Goal: Check status: Check status

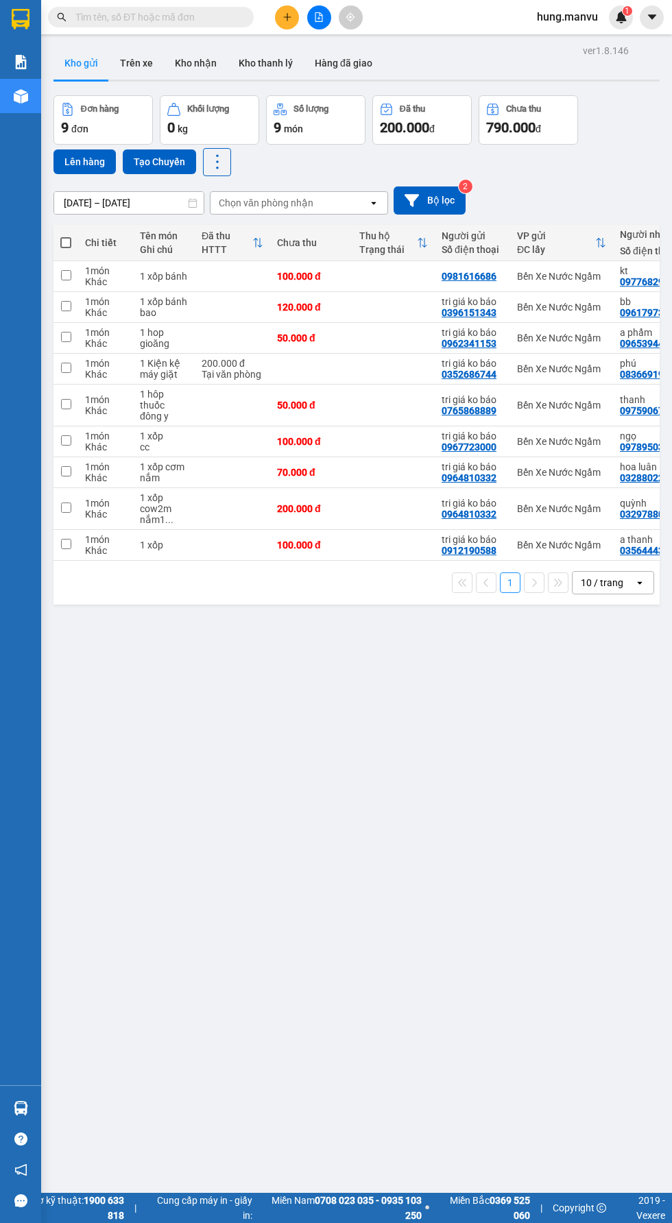
click at [182, 12] on input "text" at bounding box center [156, 17] width 162 height 15
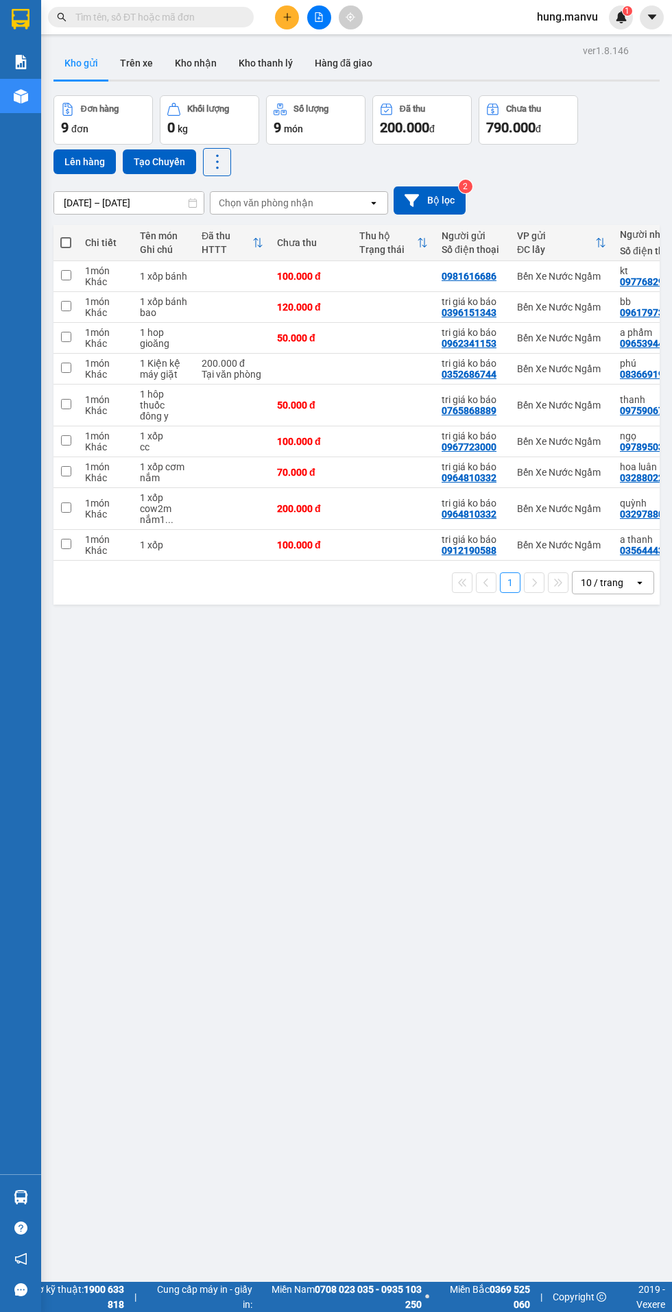
click at [118, 16] on input "text" at bounding box center [156, 17] width 162 height 15
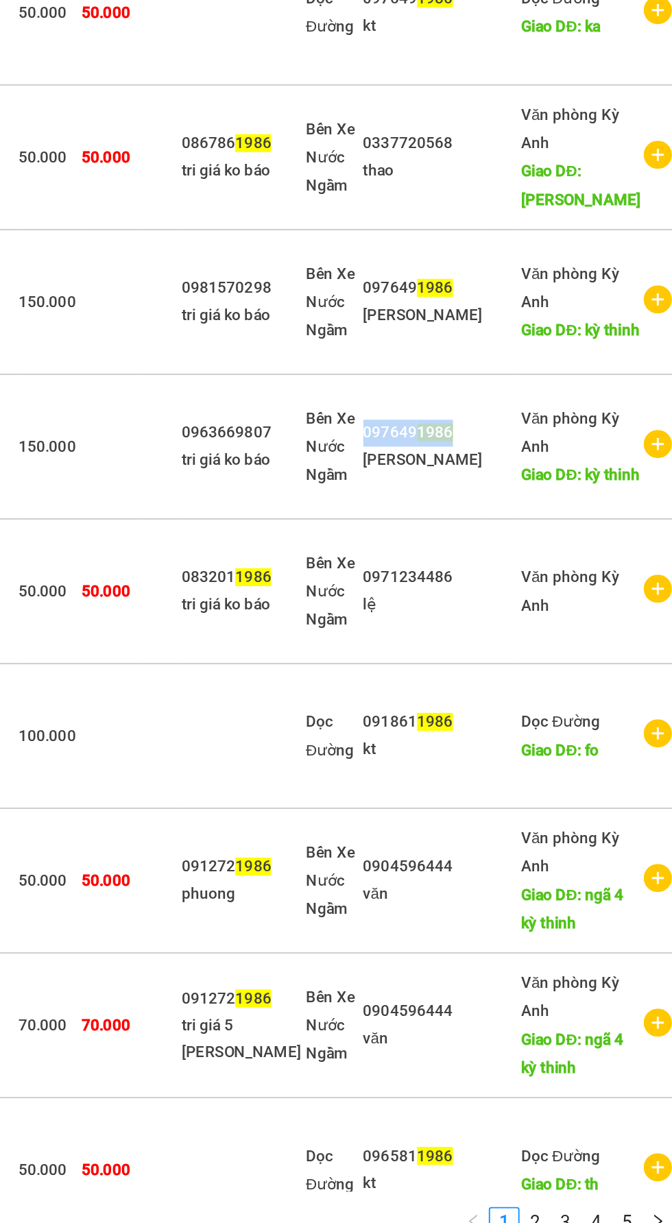
copy div "097649 1986"
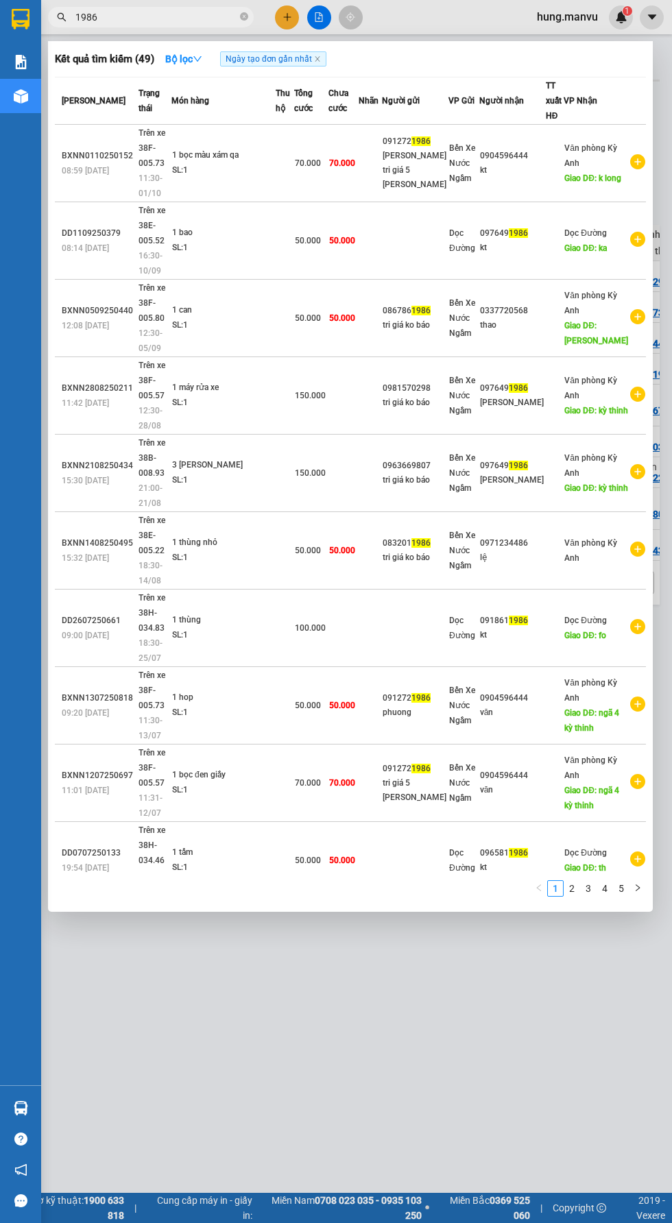
scroll to position [1, 0]
click at [120, 21] on input "1986" at bounding box center [156, 17] width 162 height 15
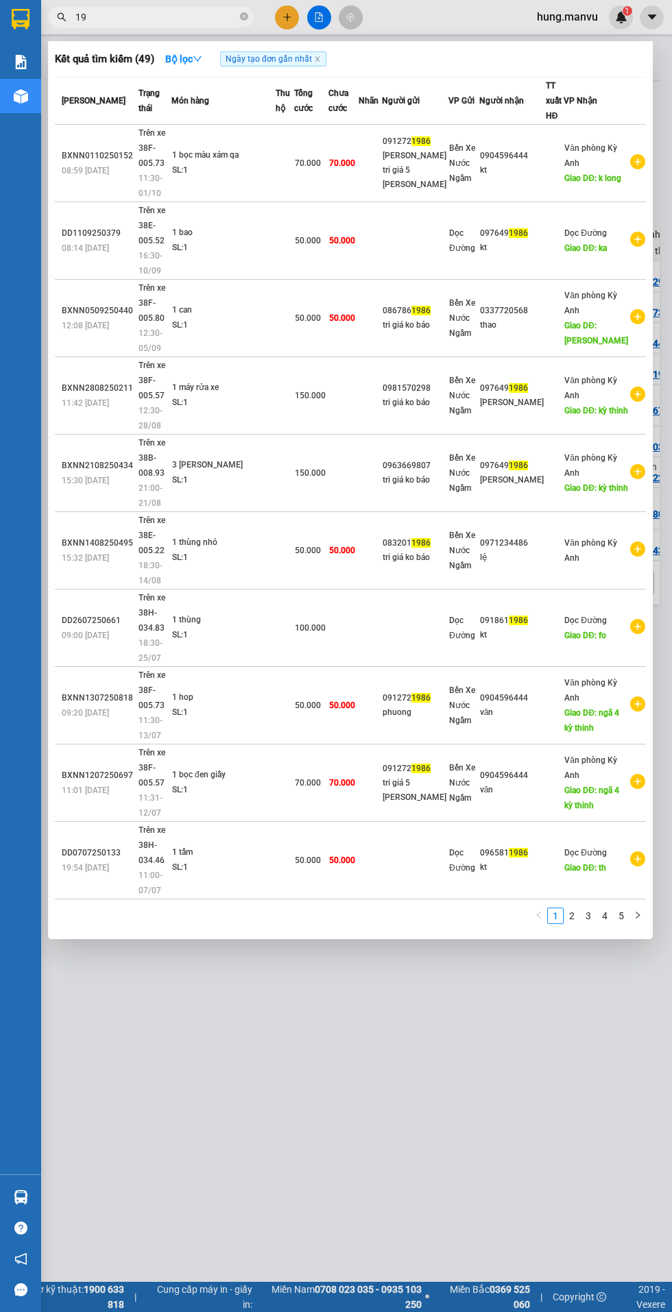
type input "1"
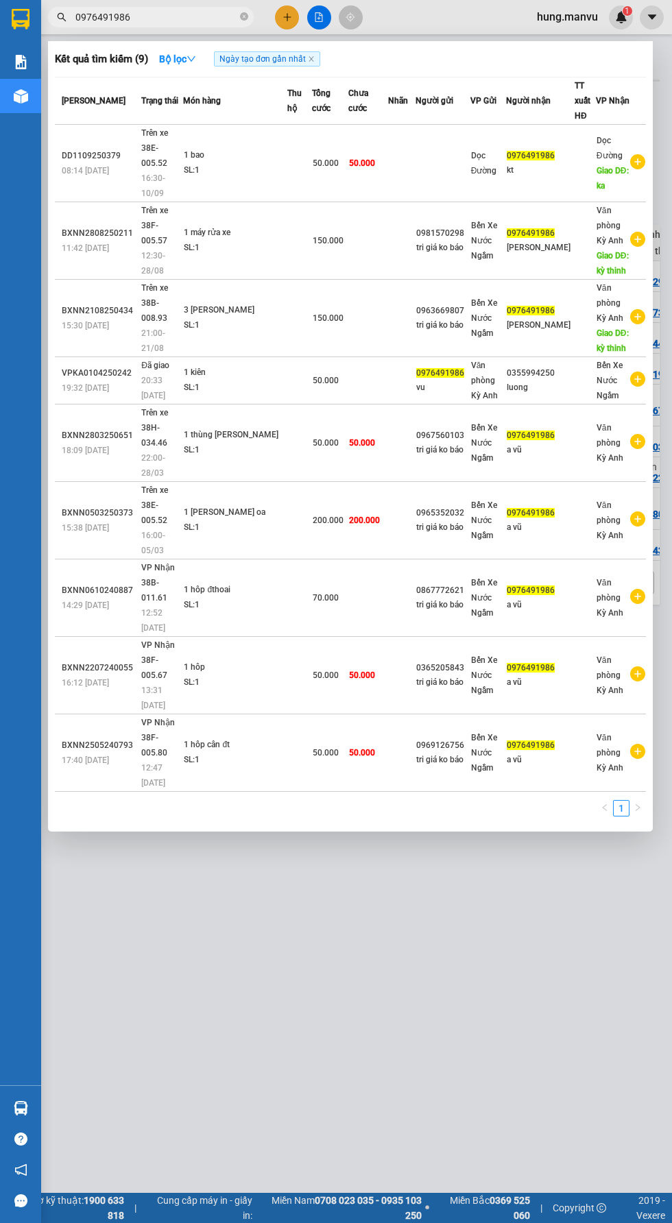
scroll to position [0, 0]
type input "0976491986"
